Goal: Task Accomplishment & Management: Use online tool/utility

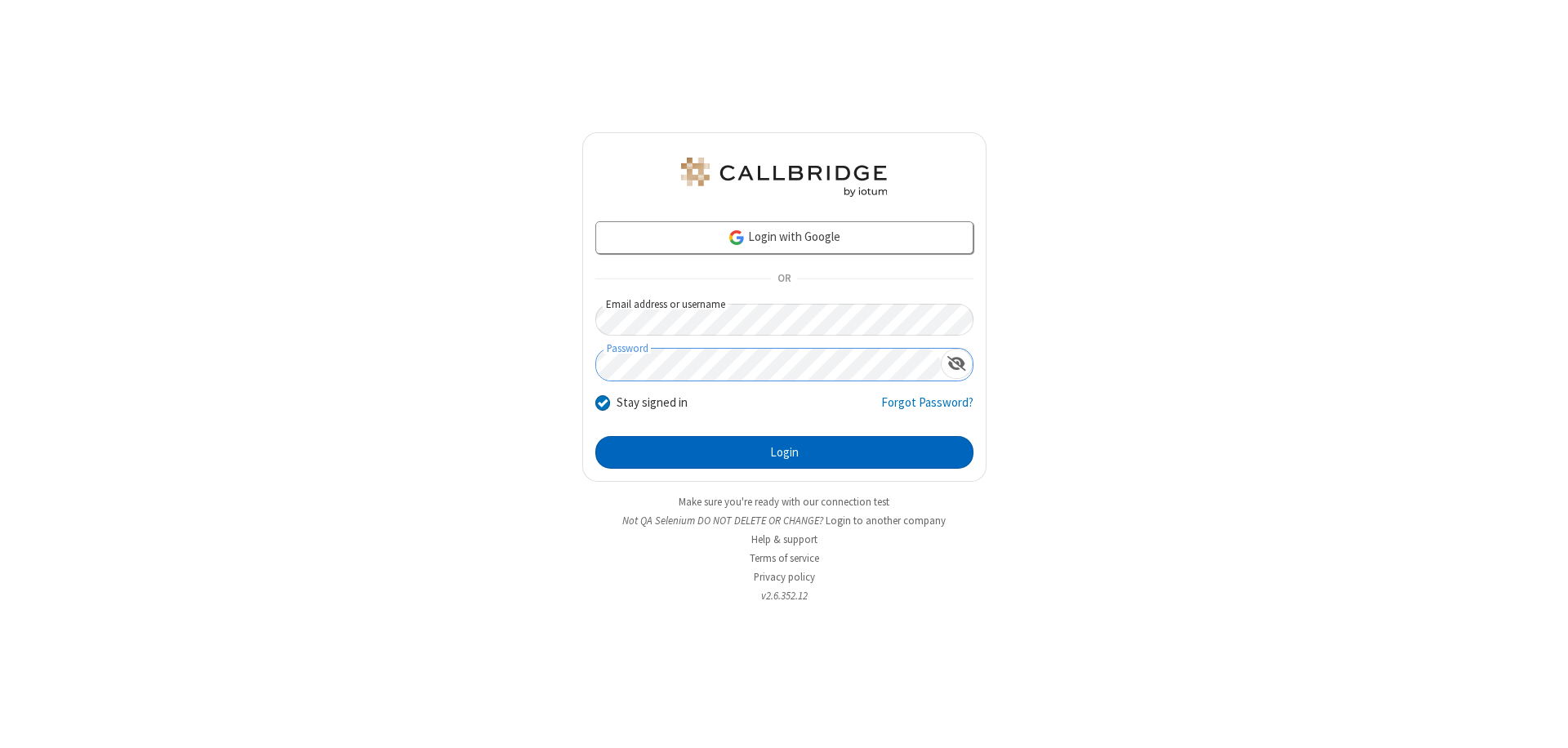
click at [784, 452] on button "Login" at bounding box center [784, 452] width 378 height 33
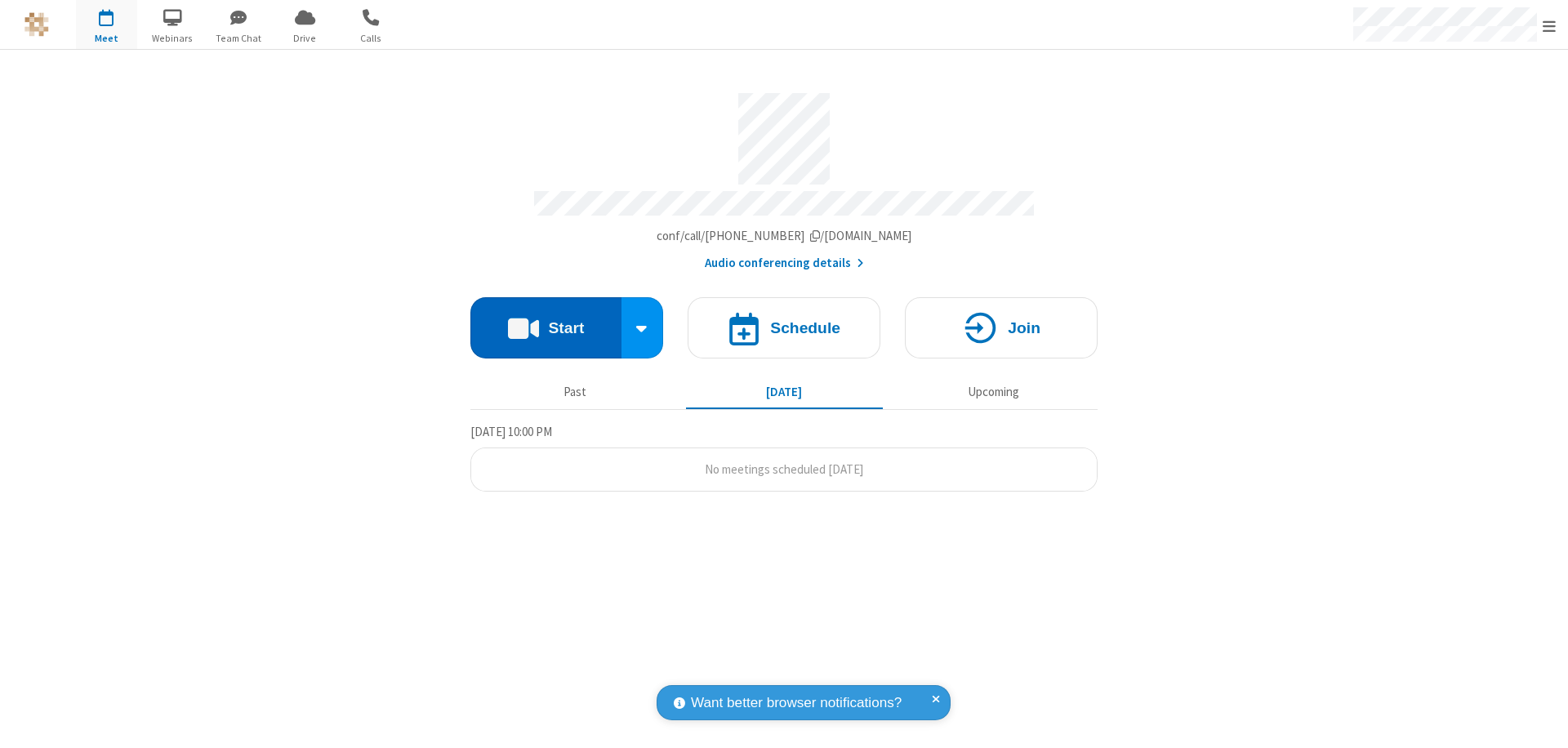
click at [546, 320] on button "Start" at bounding box center [546, 328] width 151 height 61
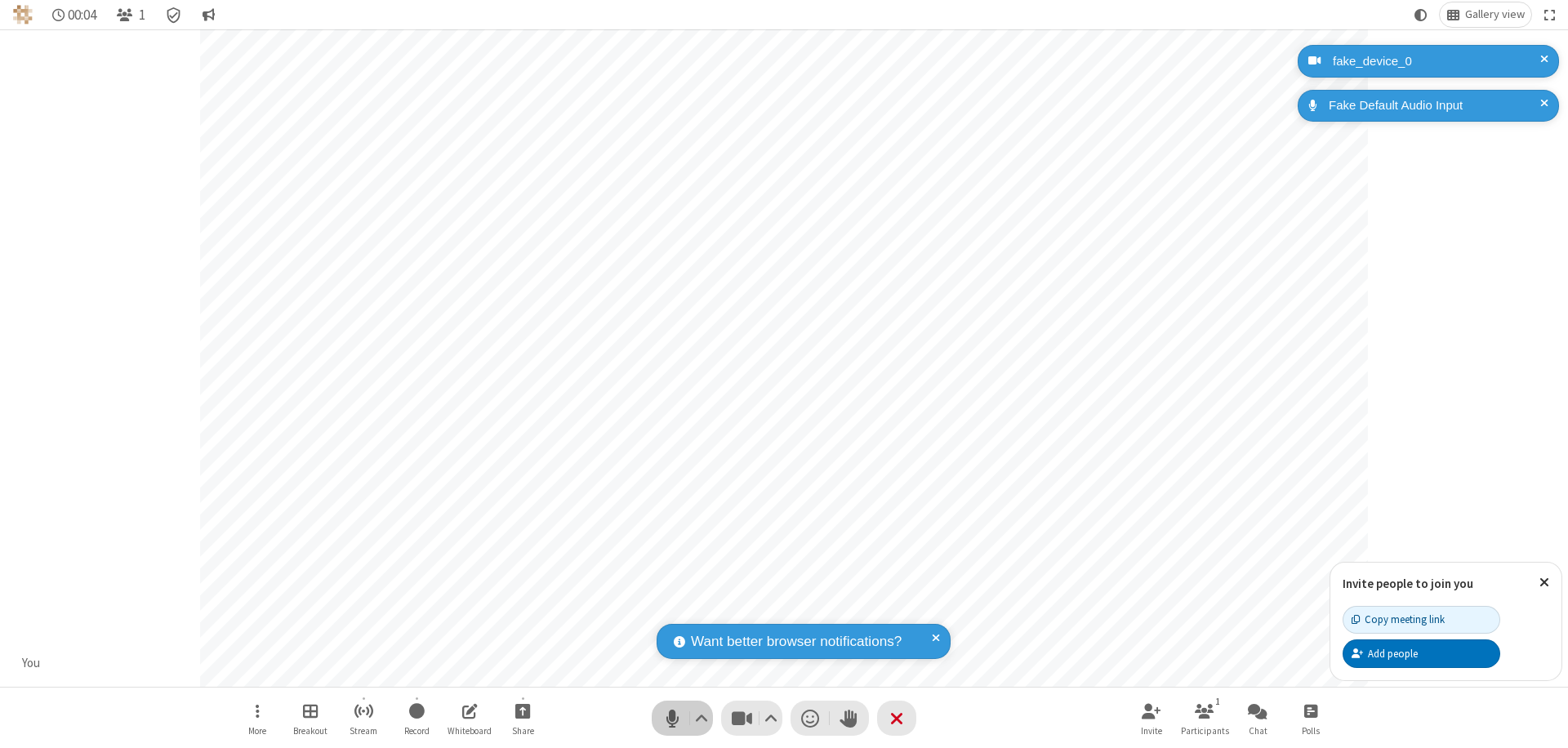
click at [672, 718] on span "Mute (⌘+Shift+A)" at bounding box center [672, 718] width 25 height 24
click at [672, 718] on span "Unmute (⌘+Shift+A)" at bounding box center [672, 718] width 25 height 24
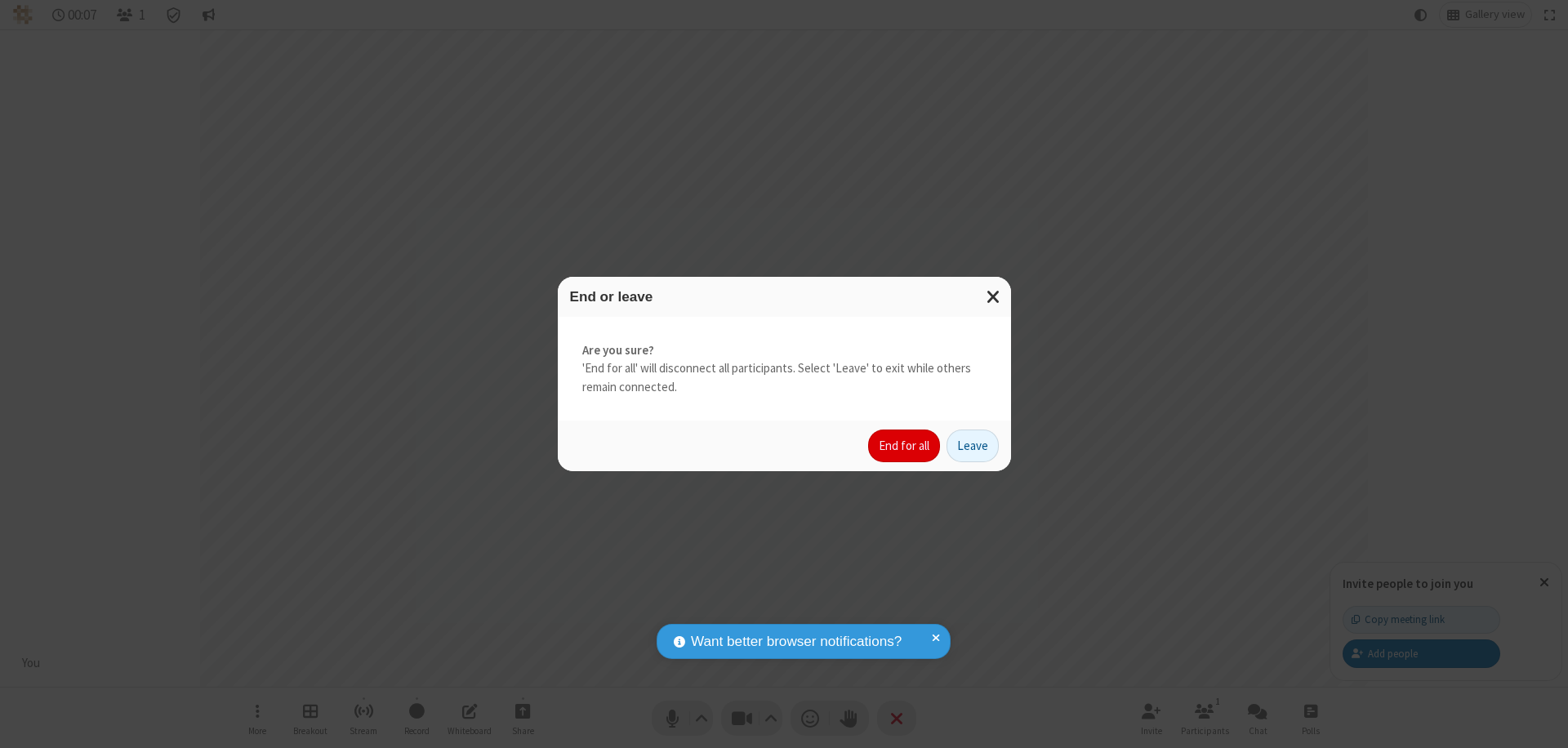
click at [905, 446] on button "End for all" at bounding box center [904, 446] width 72 height 33
